Goal: Find specific page/section: Find specific page/section

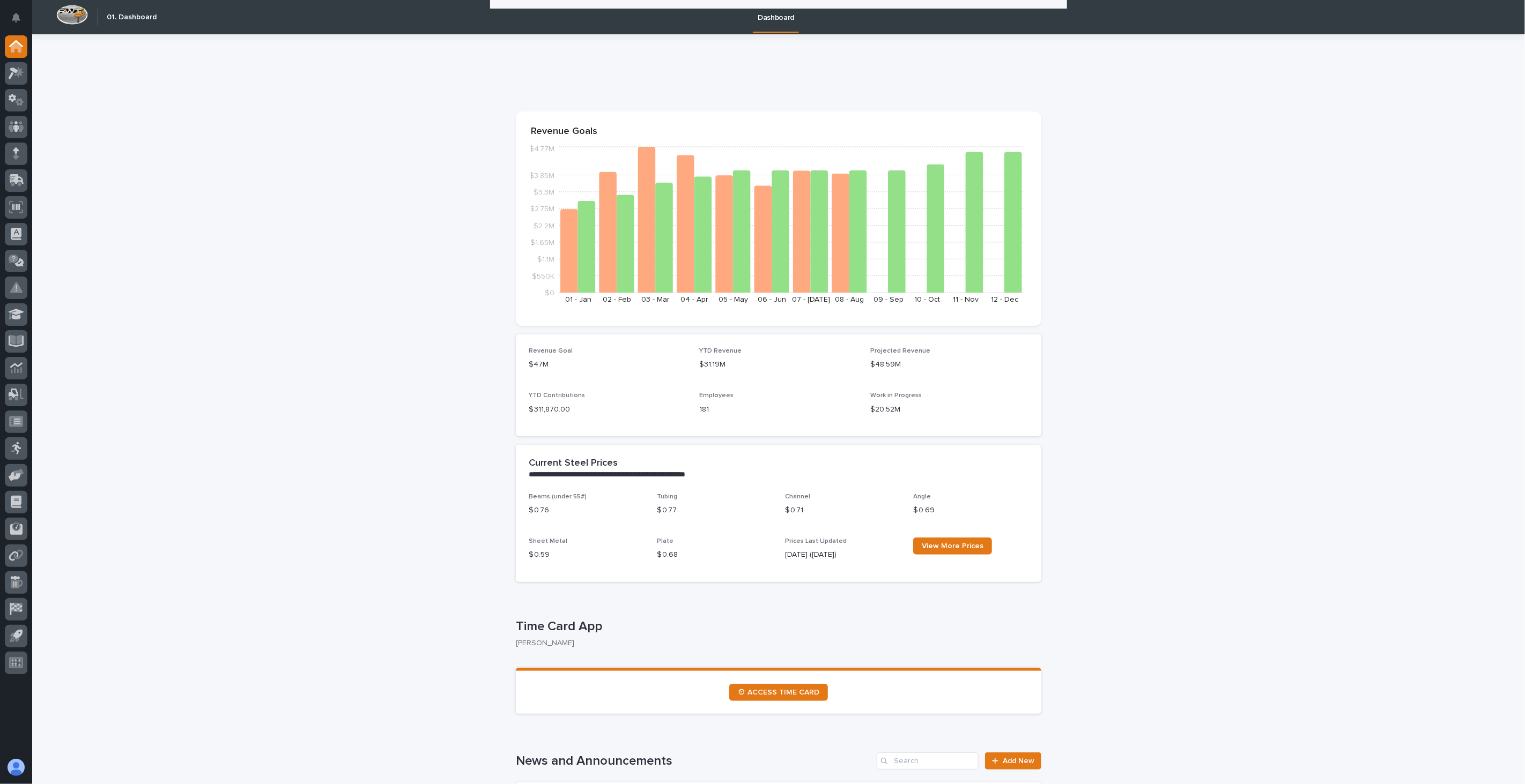
scroll to position [1548, 0]
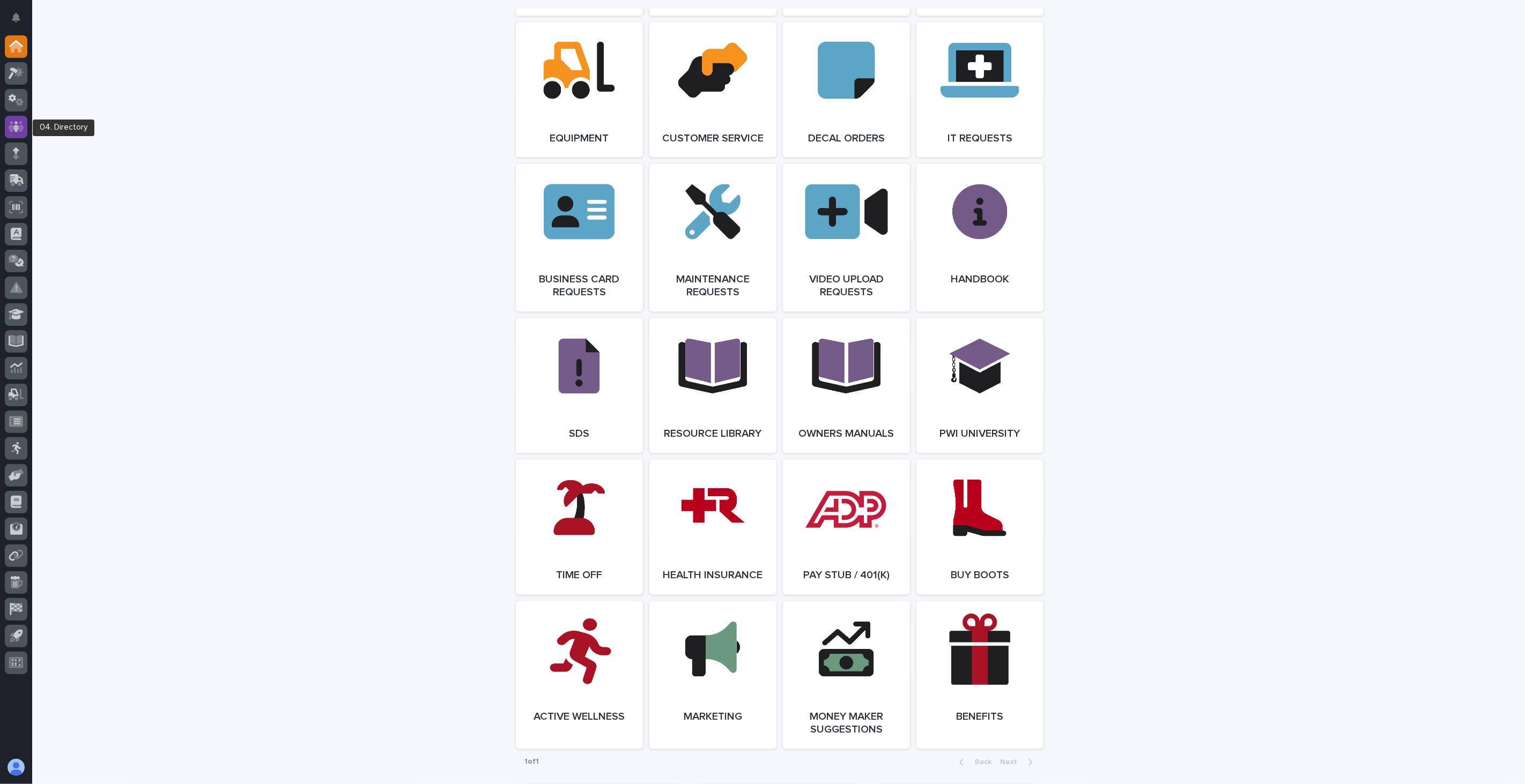
click at [16, 126] on icon at bounding box center [16, 126] width 6 height 11
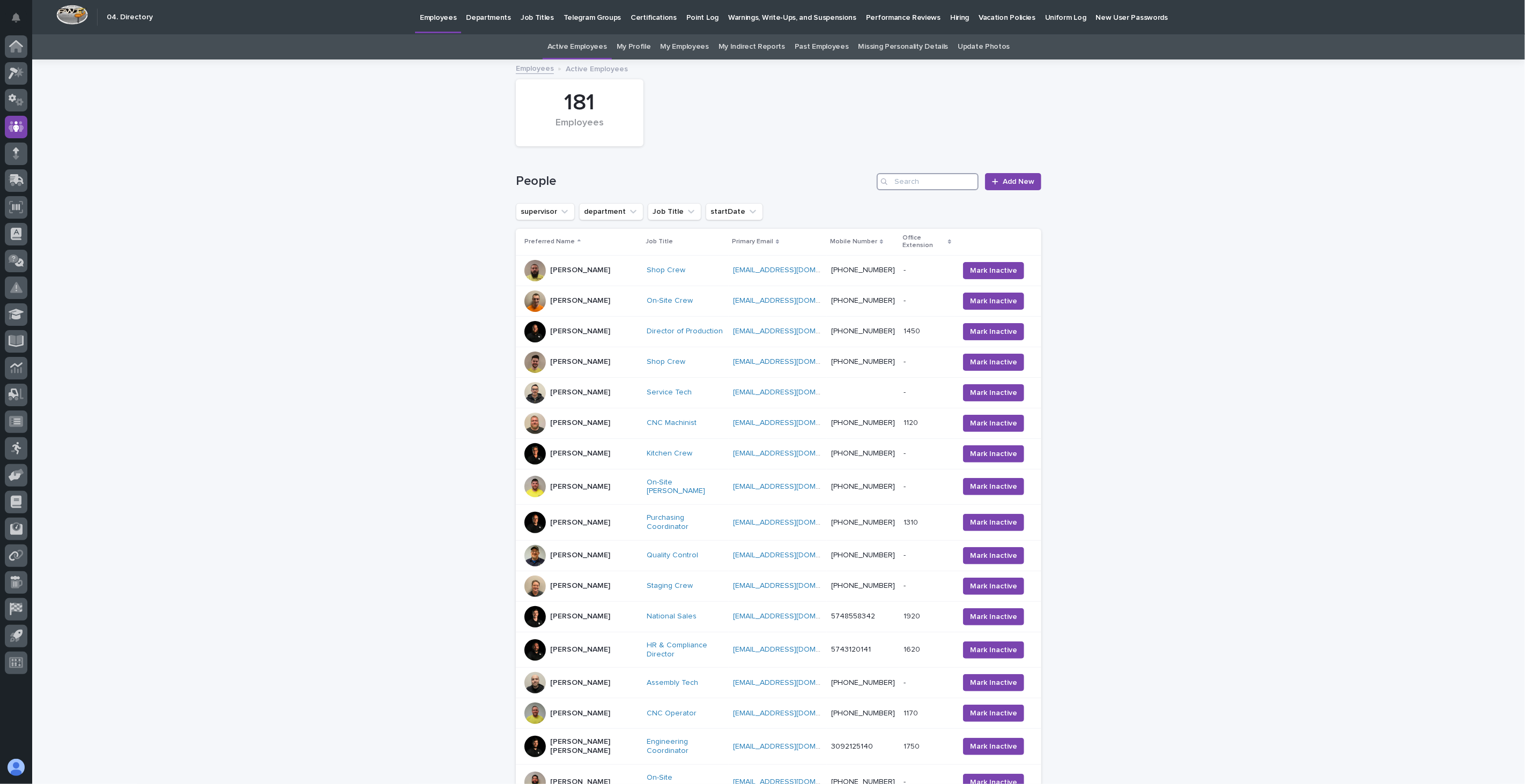
click at [911, 176] on input "Search" at bounding box center [928, 181] width 102 height 17
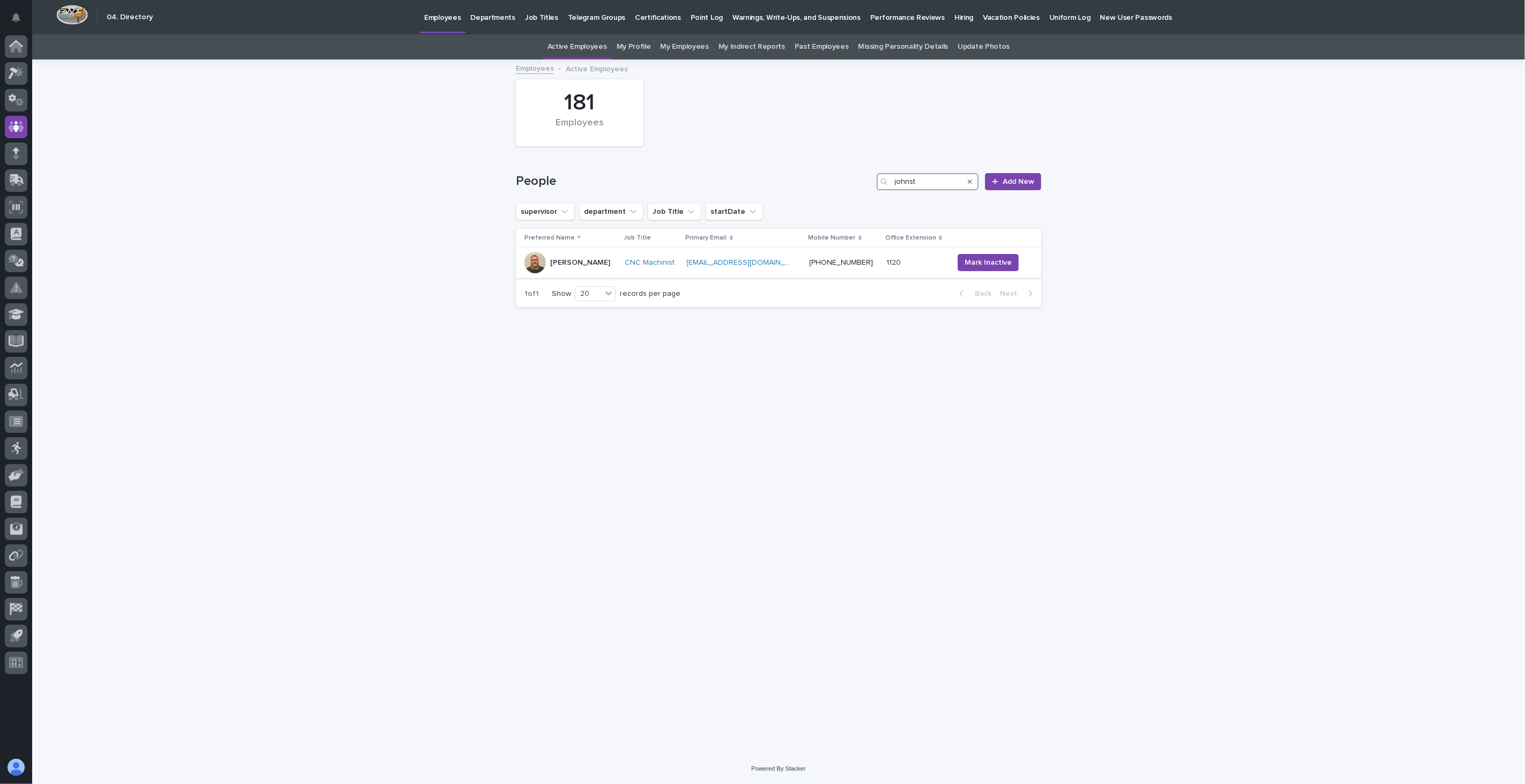
type input "johnst"
click at [598, 271] on div "[PERSON_NAME]" at bounding box center [580, 263] width 60 height 18
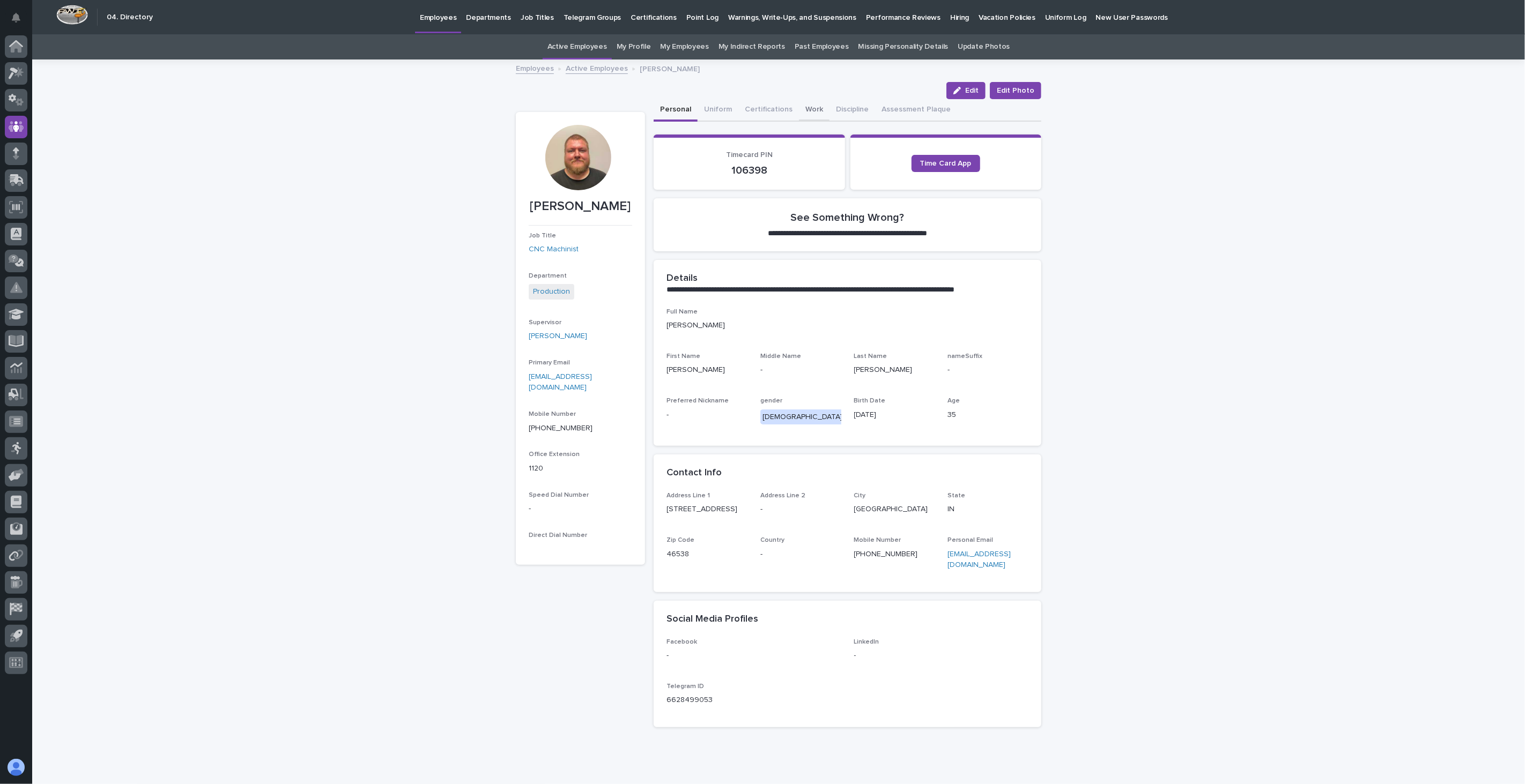
click at [804, 109] on button "Work" at bounding box center [814, 110] width 31 height 23
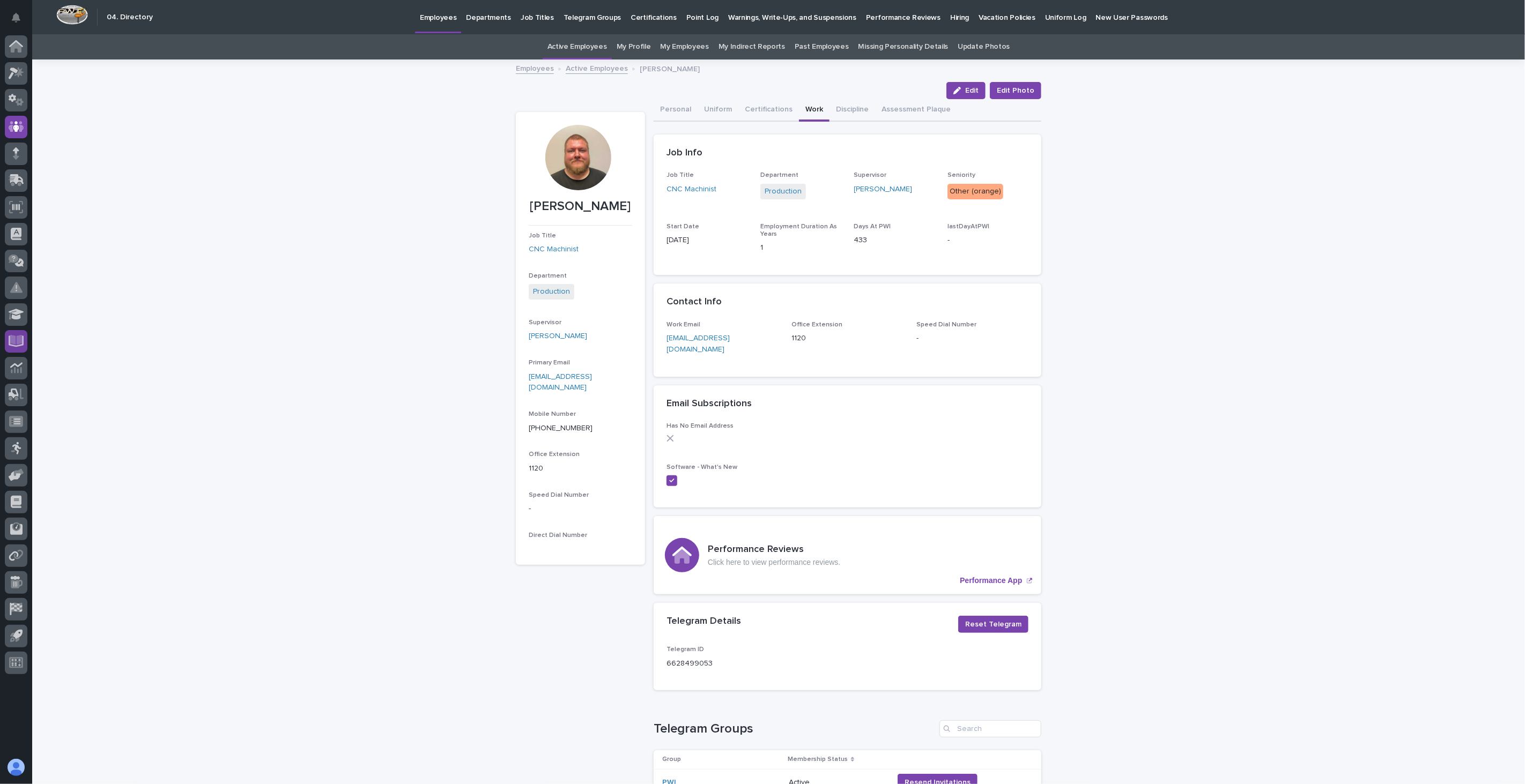
click at [13, 344] on icon at bounding box center [16, 340] width 13 height 10
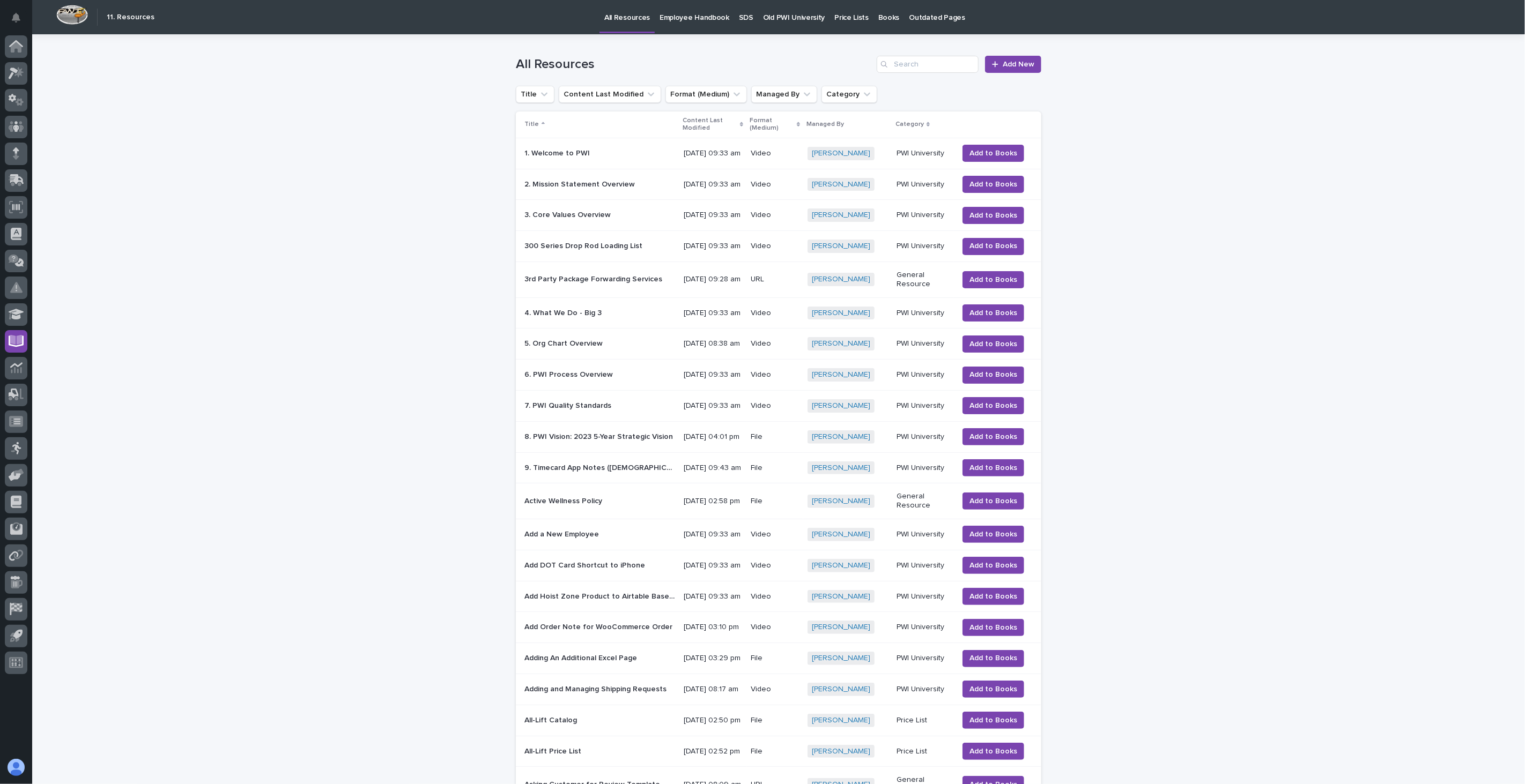
click at [693, 13] on p "Employee Handbook" at bounding box center [694, 11] width 69 height 23
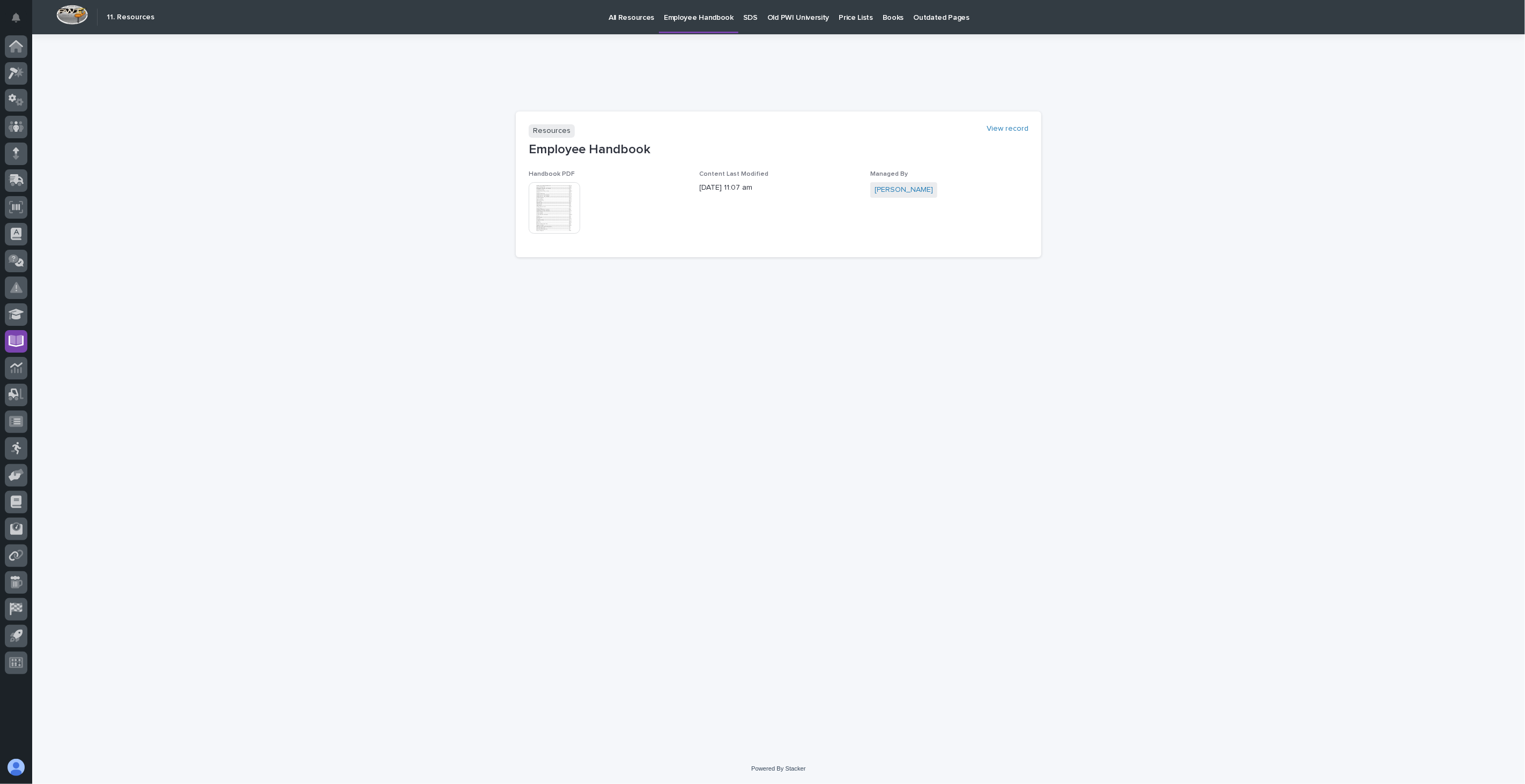
click at [558, 205] on img at bounding box center [555, 208] width 51 height 51
